Goal: Task Accomplishment & Management: Manage account settings

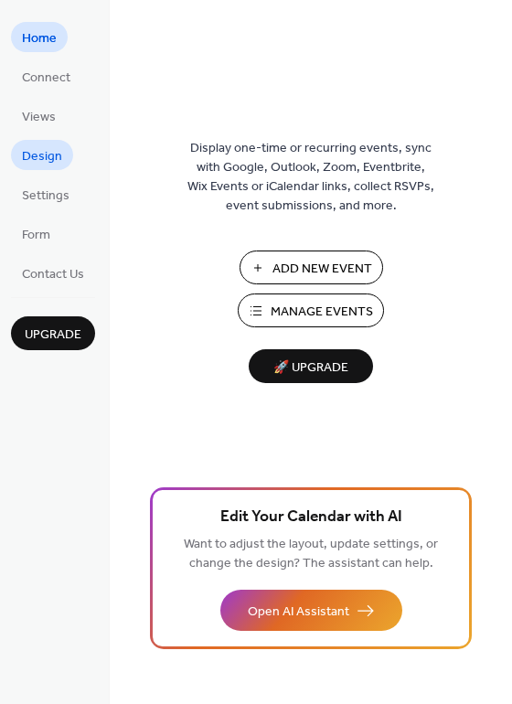
click at [48, 154] on span "Design" at bounding box center [42, 156] width 40 height 19
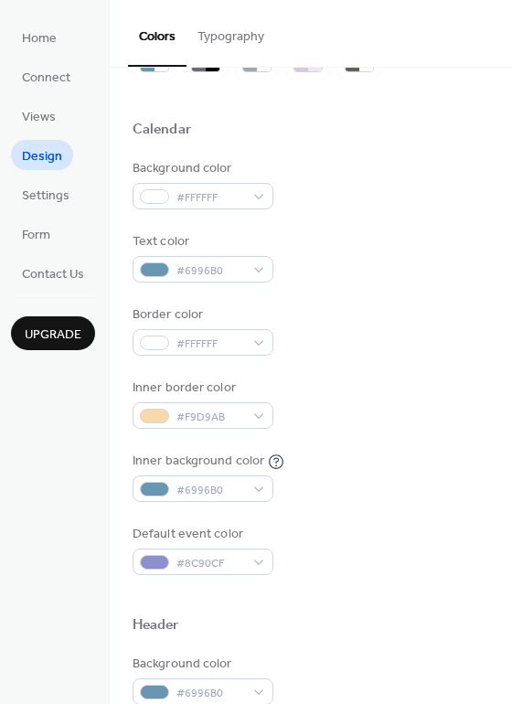
scroll to position [100, 0]
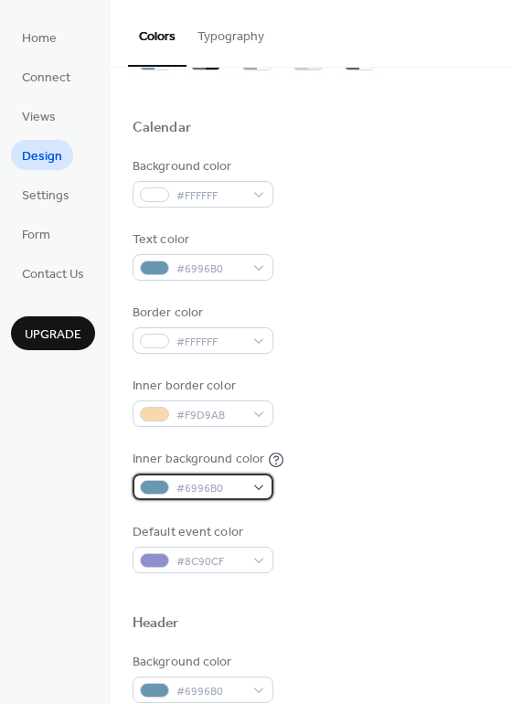
click at [240, 480] on span "#6996B0" at bounding box center [210, 488] width 68 height 19
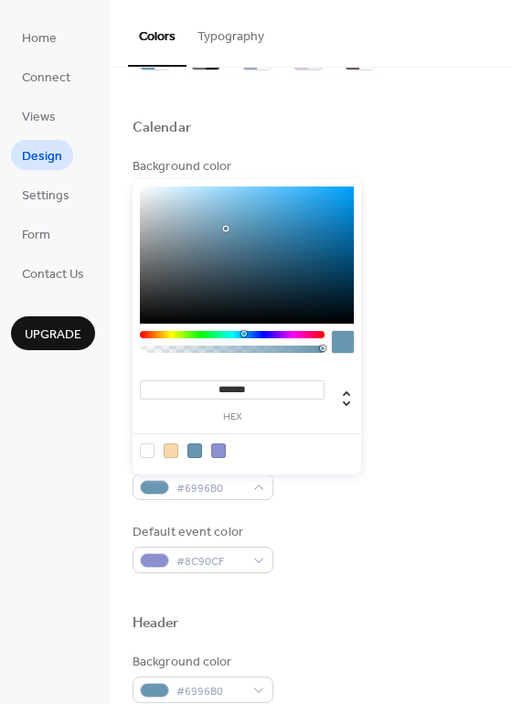
click at [144, 449] on div at bounding box center [147, 450] width 15 height 15
type input "*******"
click at [424, 316] on div "Border color #FFFFFF" at bounding box center [311, 329] width 357 height 50
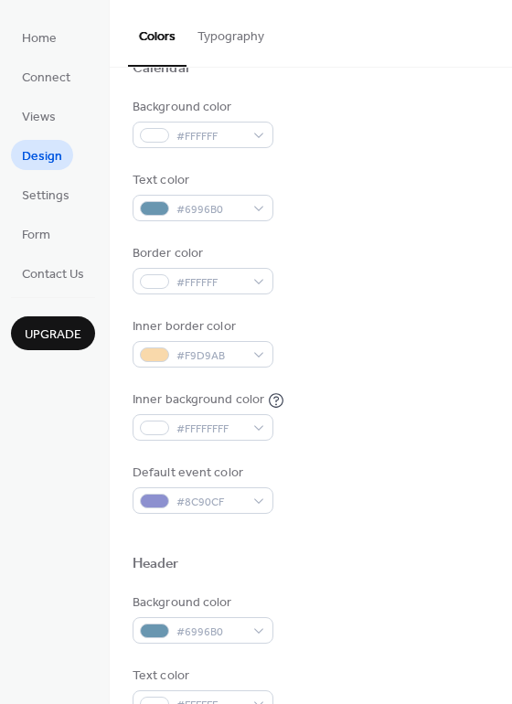
scroll to position [161, 0]
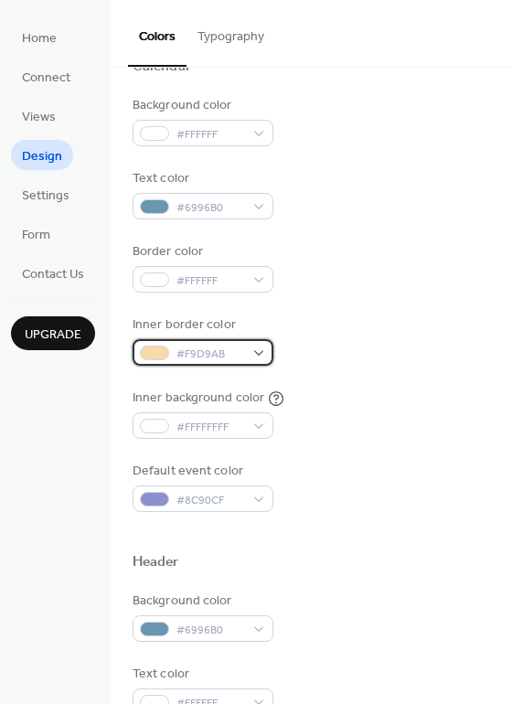
click at [261, 352] on div "#F9D9AB" at bounding box center [203, 352] width 141 height 27
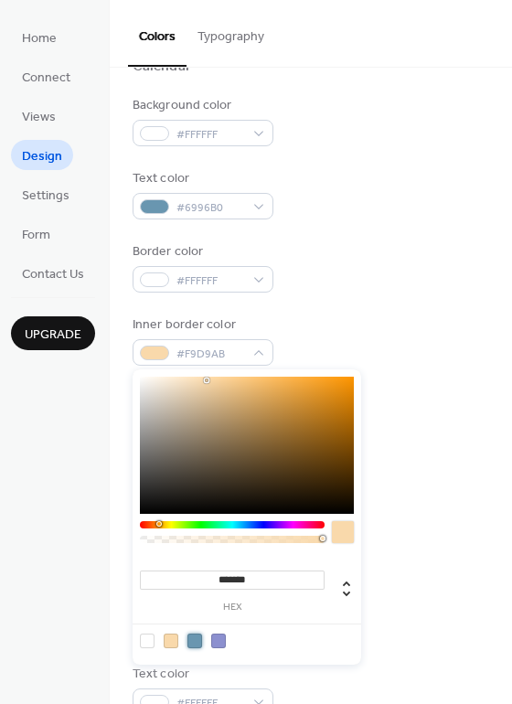
click at [191, 640] on div at bounding box center [194, 641] width 15 height 15
type input "*******"
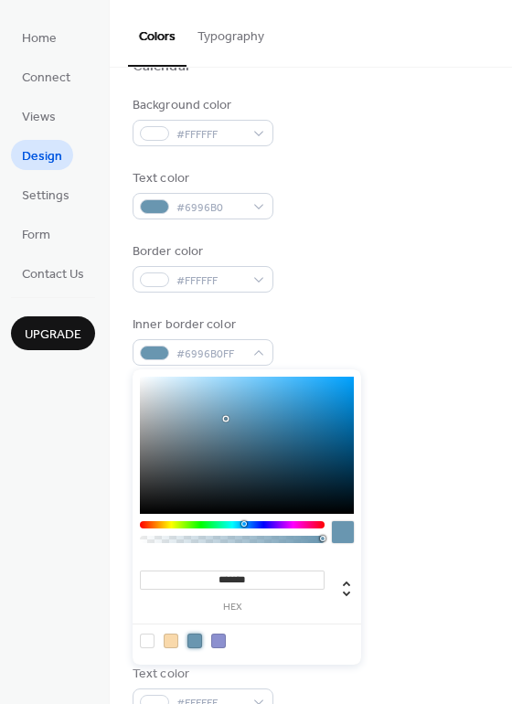
click at [391, 215] on div "Text color #6996B0" at bounding box center [311, 194] width 357 height 50
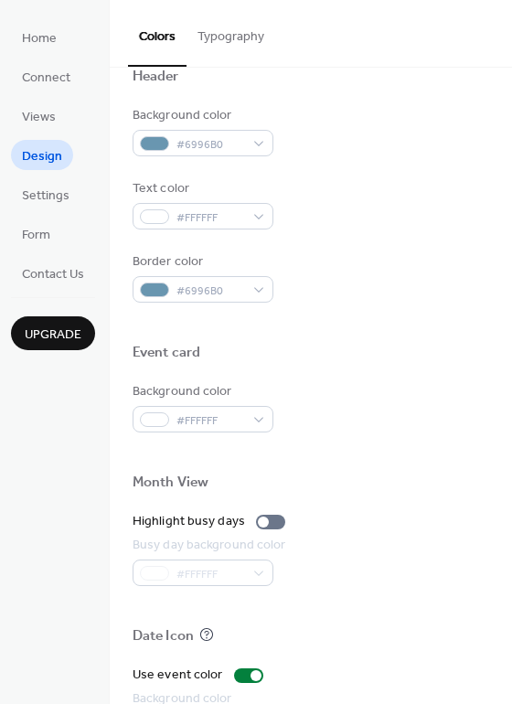
scroll to position [783, 0]
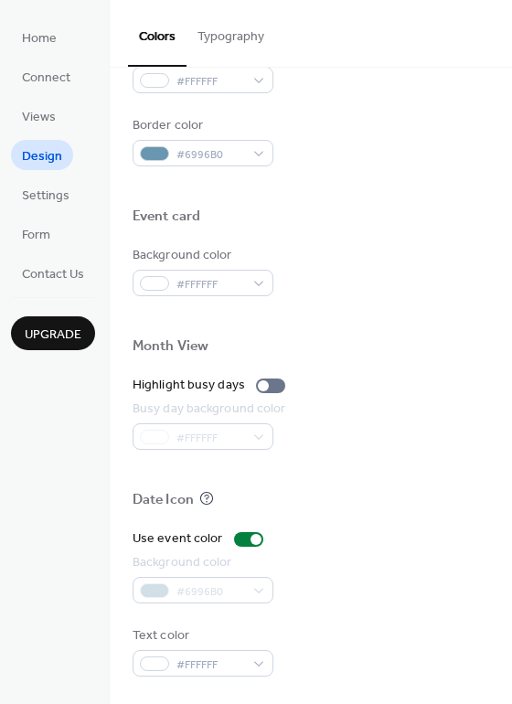
click at [242, 39] on button "Typography" at bounding box center [231, 32] width 89 height 65
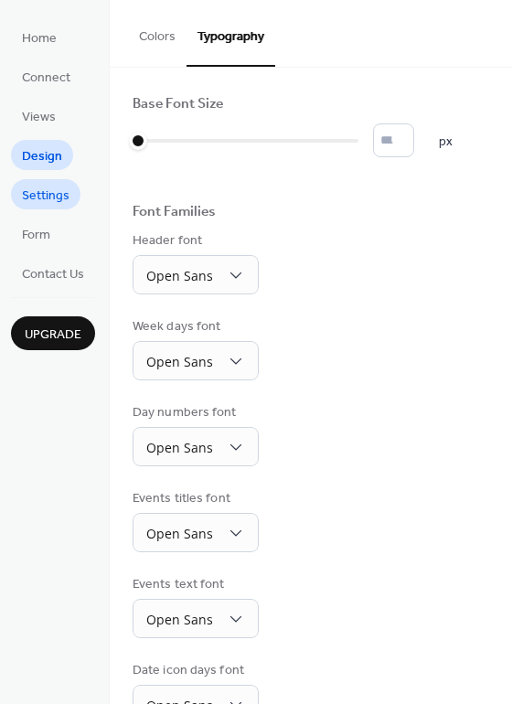
click at [53, 193] on span "Settings" at bounding box center [46, 196] width 48 height 19
